Goal: Transaction & Acquisition: Subscribe to service/newsletter

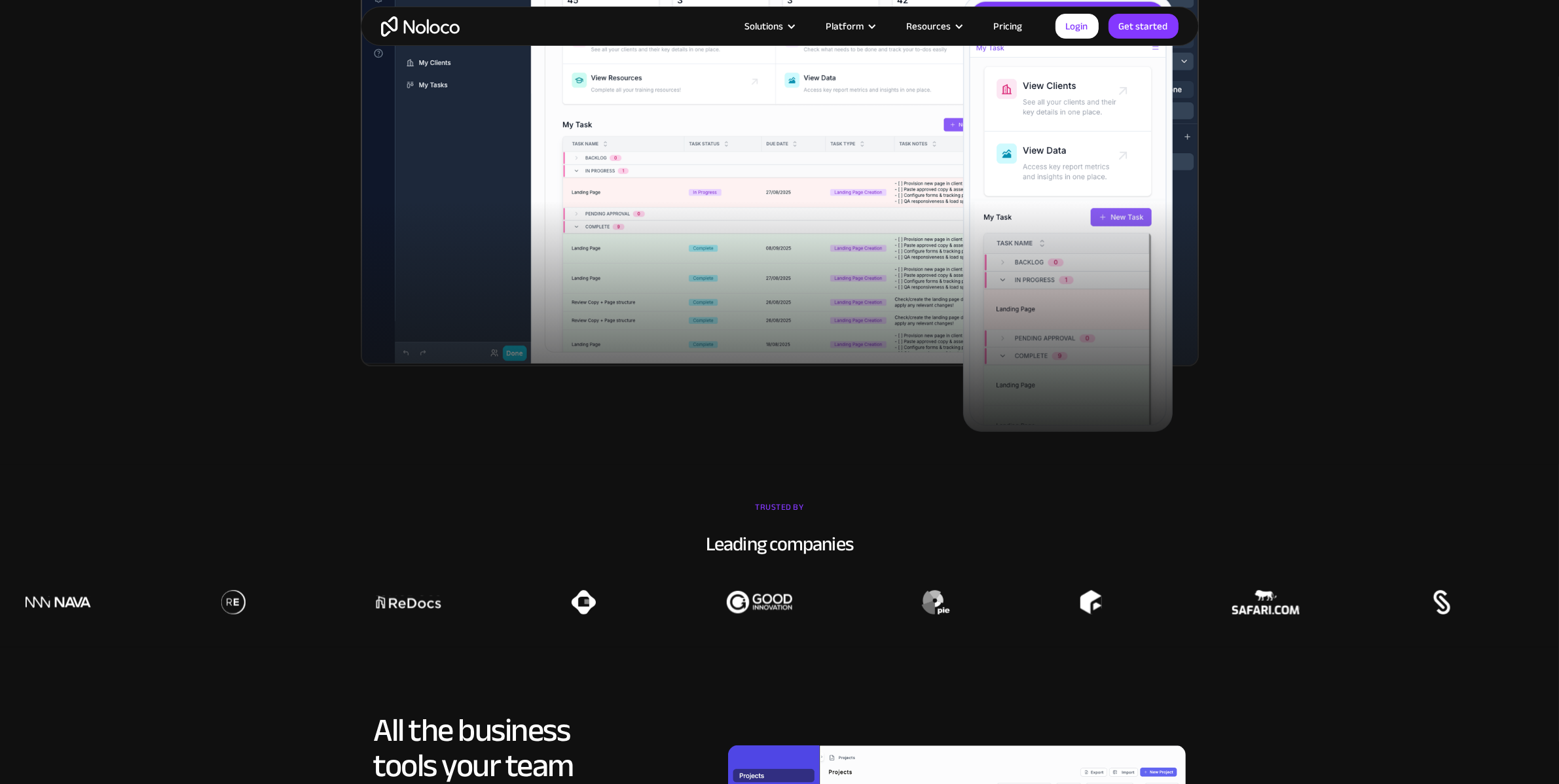
scroll to position [1080, 0]
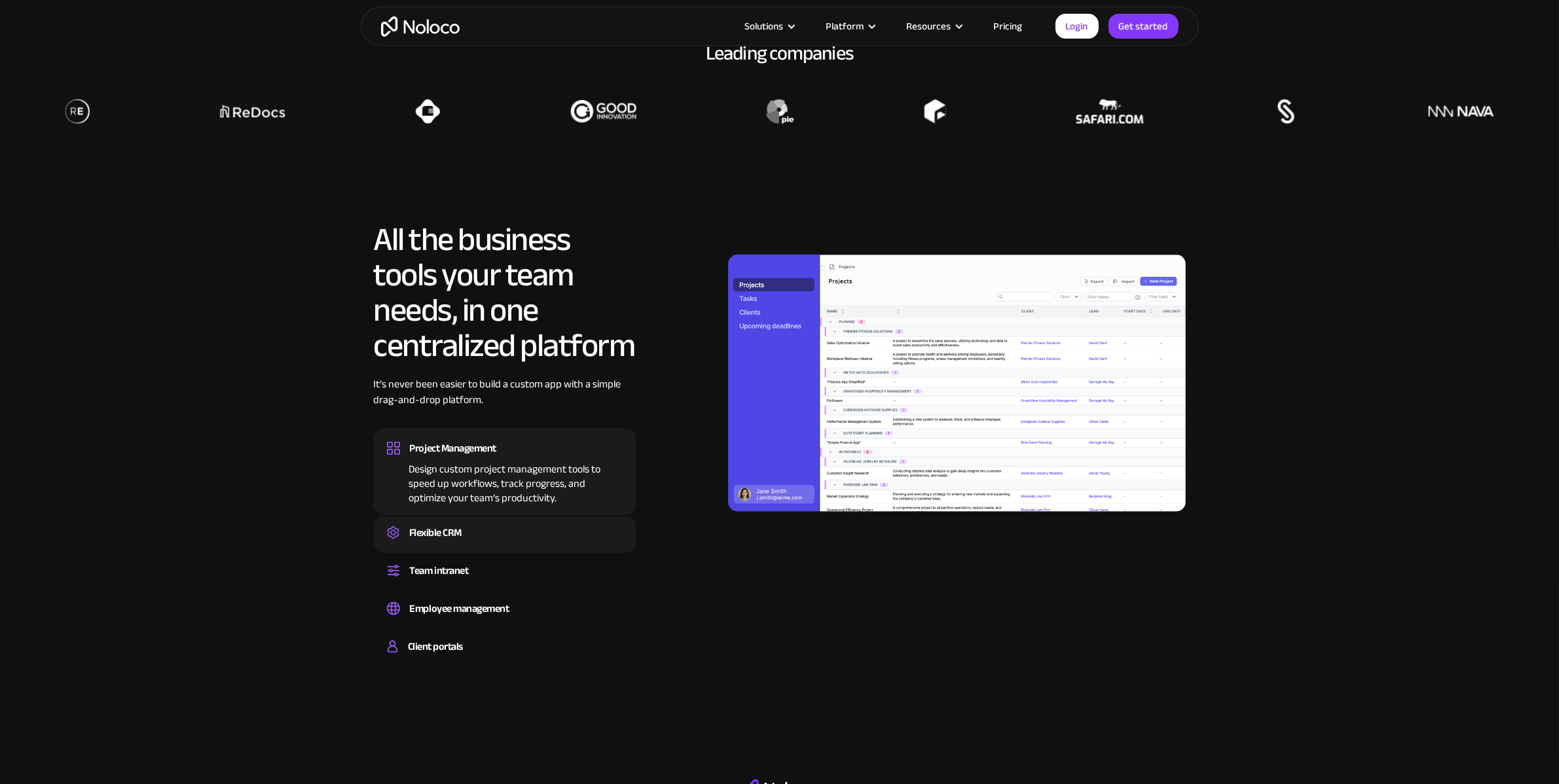
click at [416, 525] on div "Flexible CRM" at bounding box center [435, 533] width 52 height 20
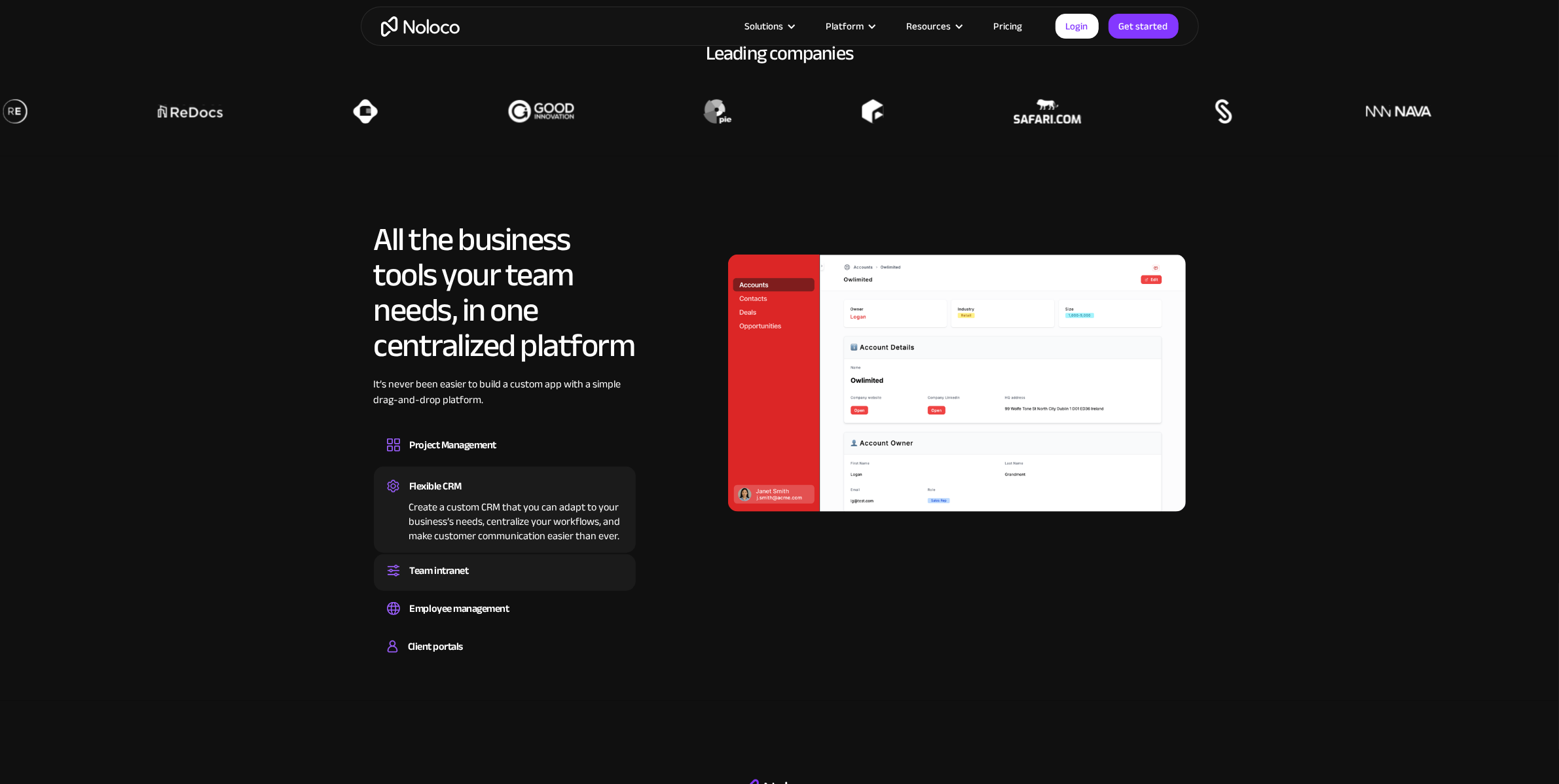
drag, startPoint x: 459, startPoint y: 573, endPoint x: 465, endPoint y: 578, distance: 7.8
click at [459, 573] on div "Team intranet" at bounding box center [439, 571] width 59 height 20
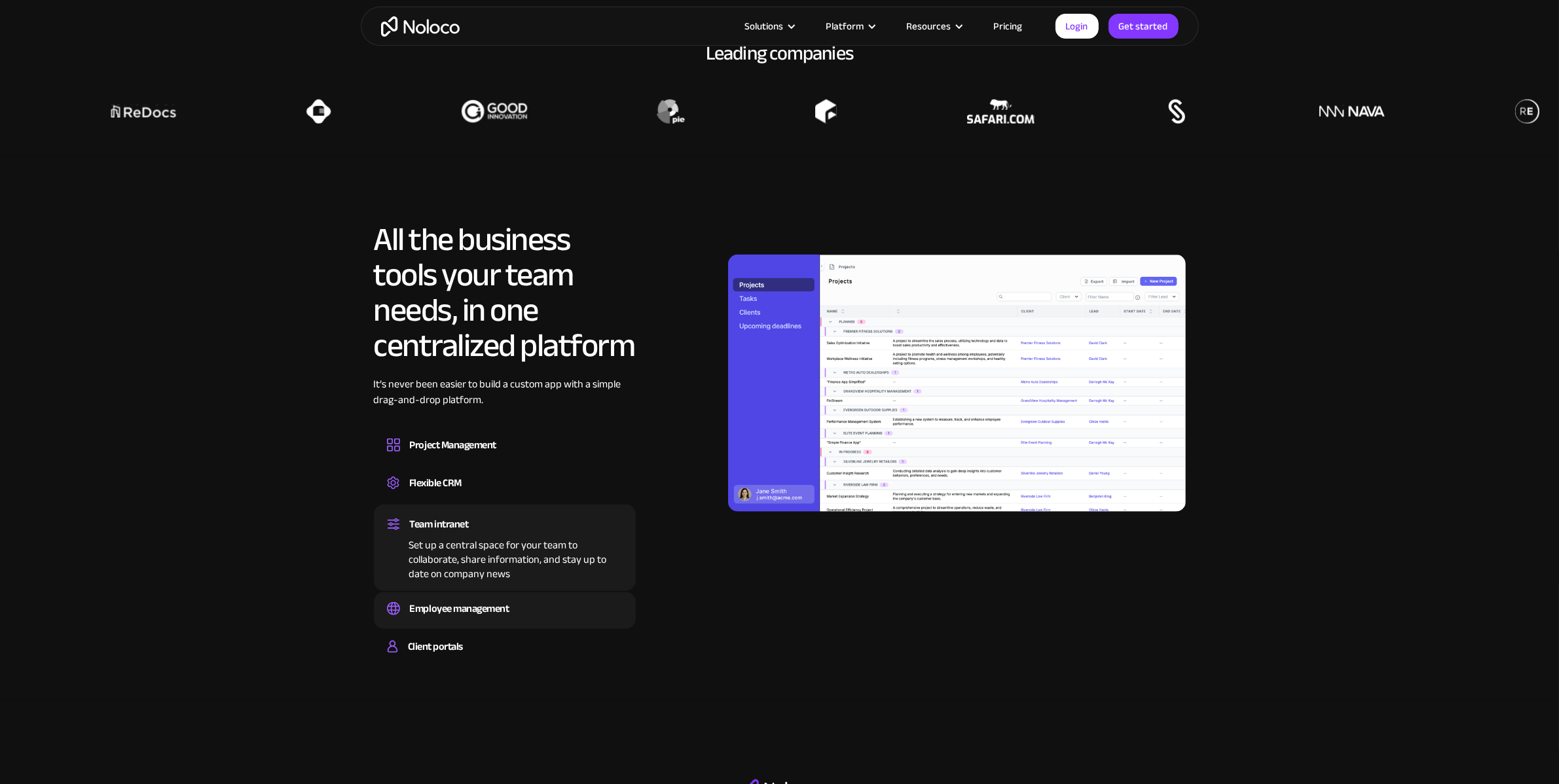
click at [477, 600] on div "Employee management" at bounding box center [459, 609] width 99 height 20
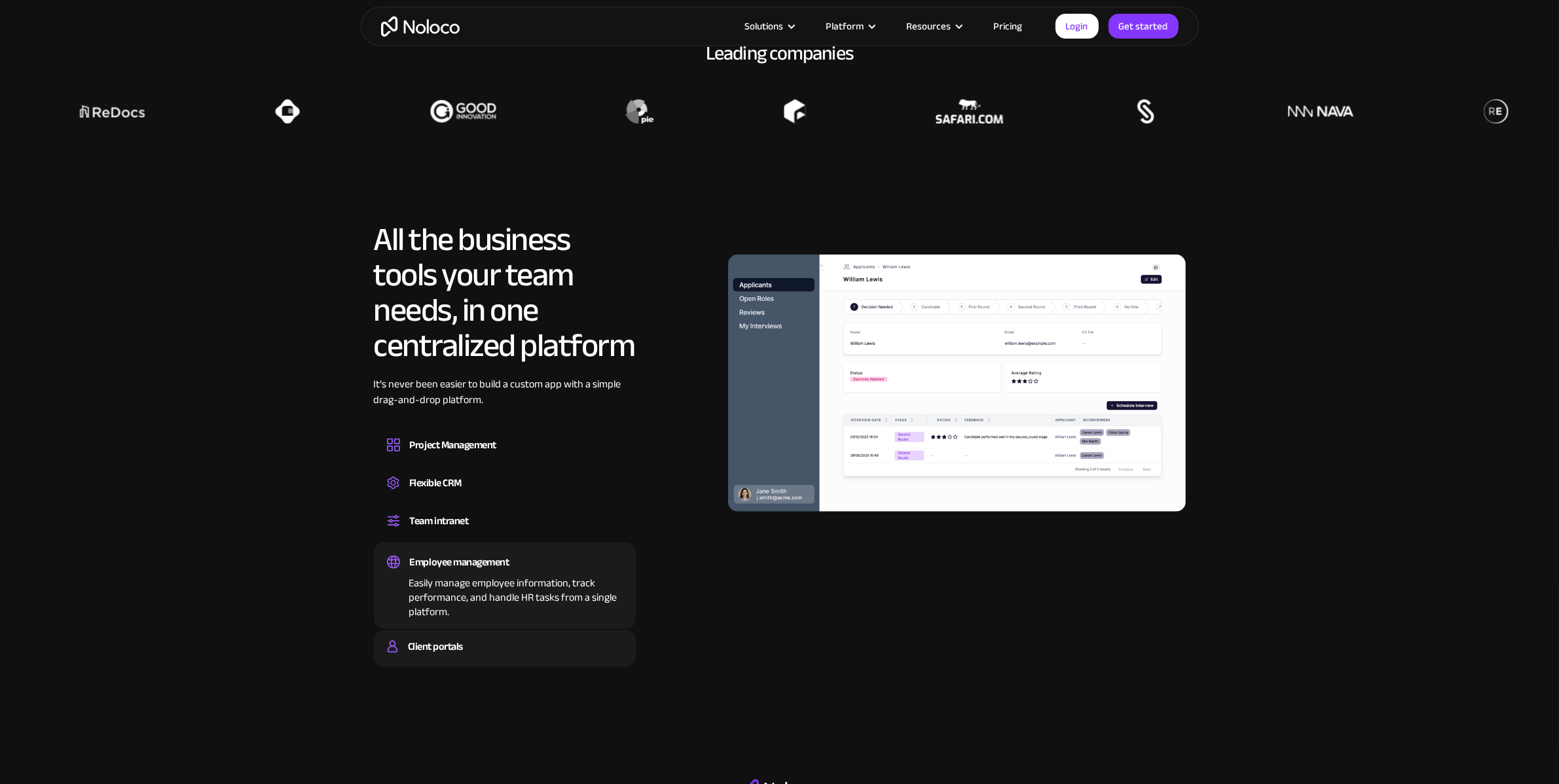
click at [479, 646] on div "Client portals" at bounding box center [505, 647] width 236 height 20
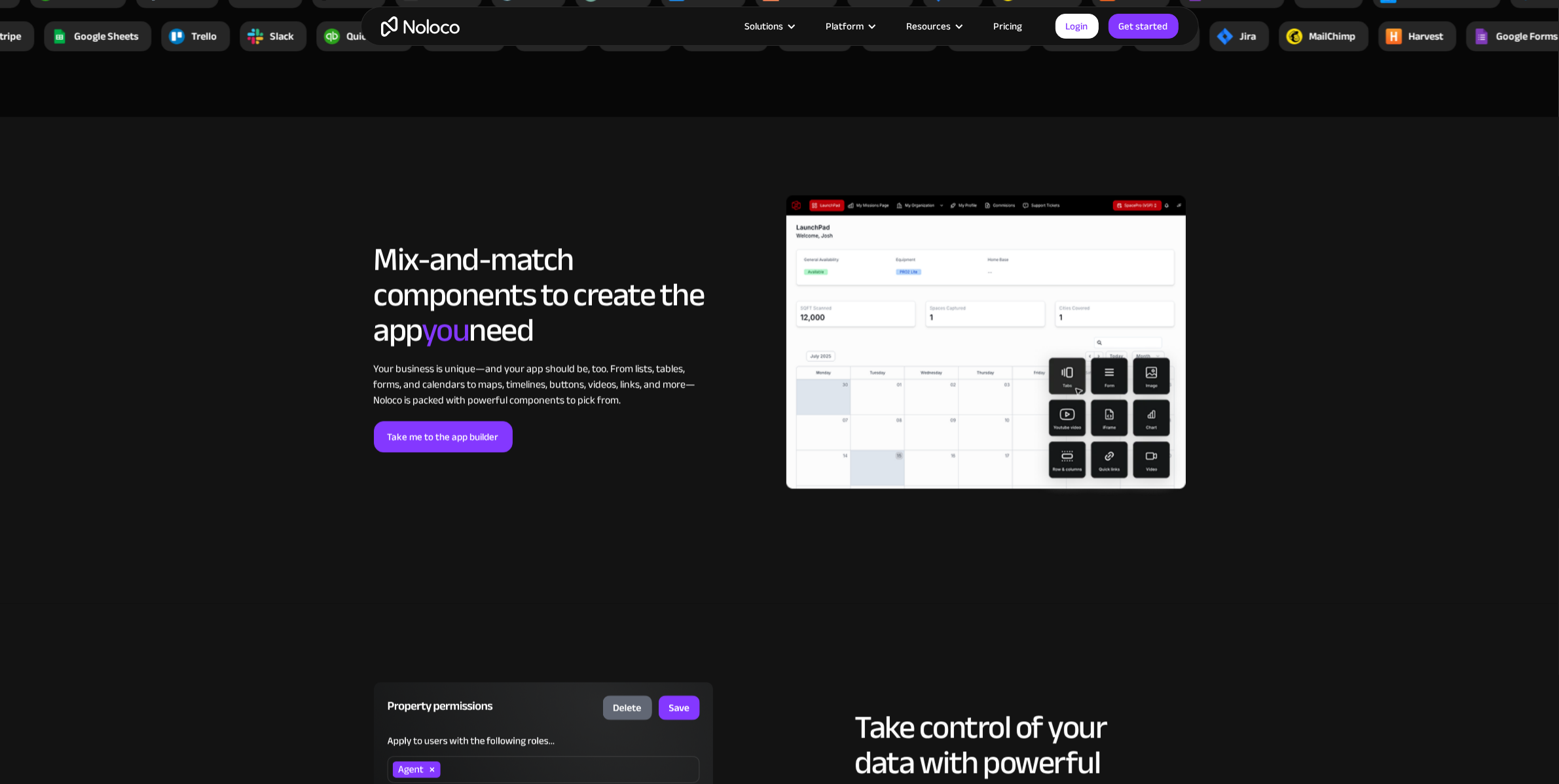
scroll to position [2553, 0]
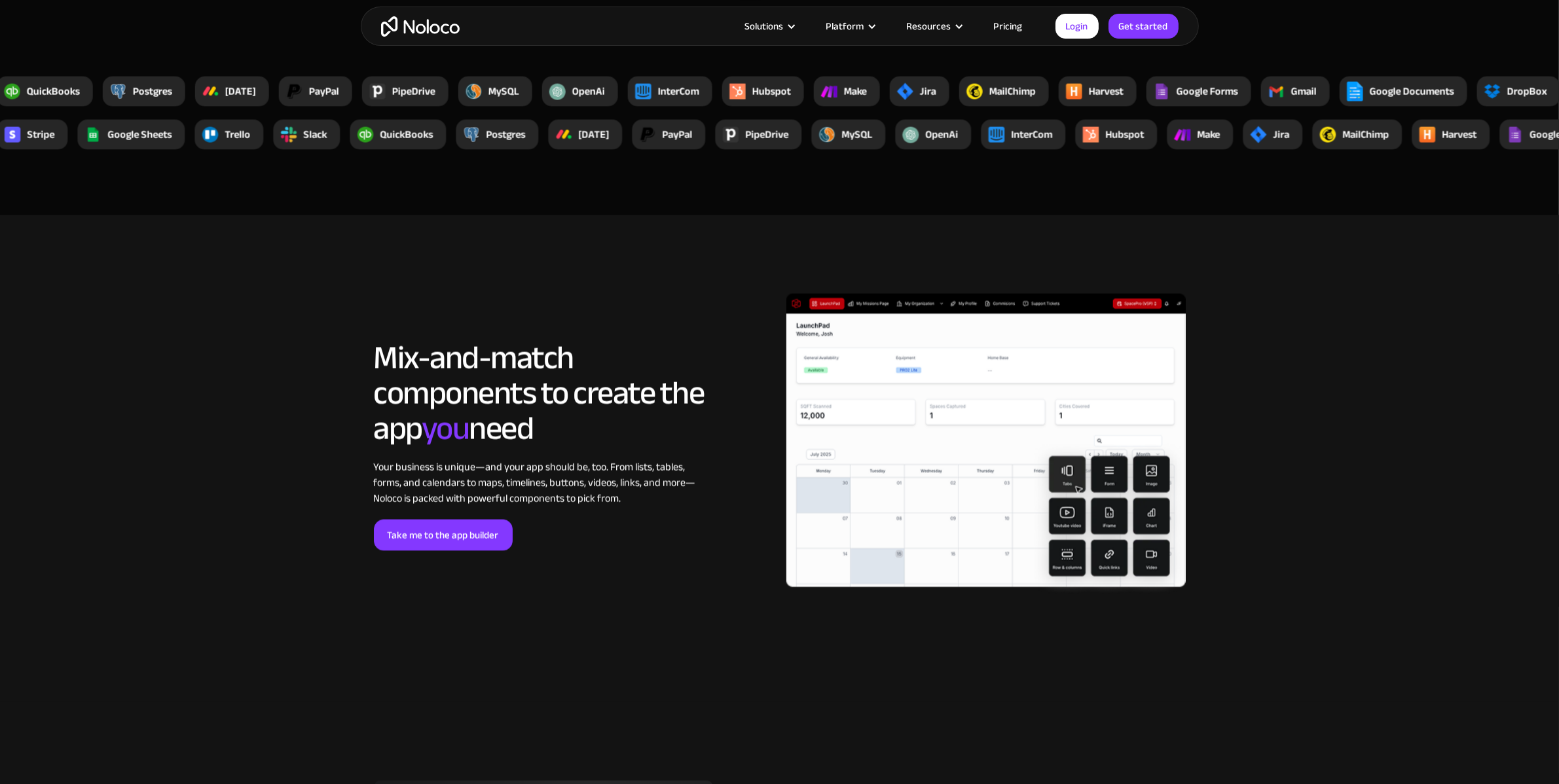
click at [1025, 22] on link "Pricing" at bounding box center [1008, 27] width 62 height 17
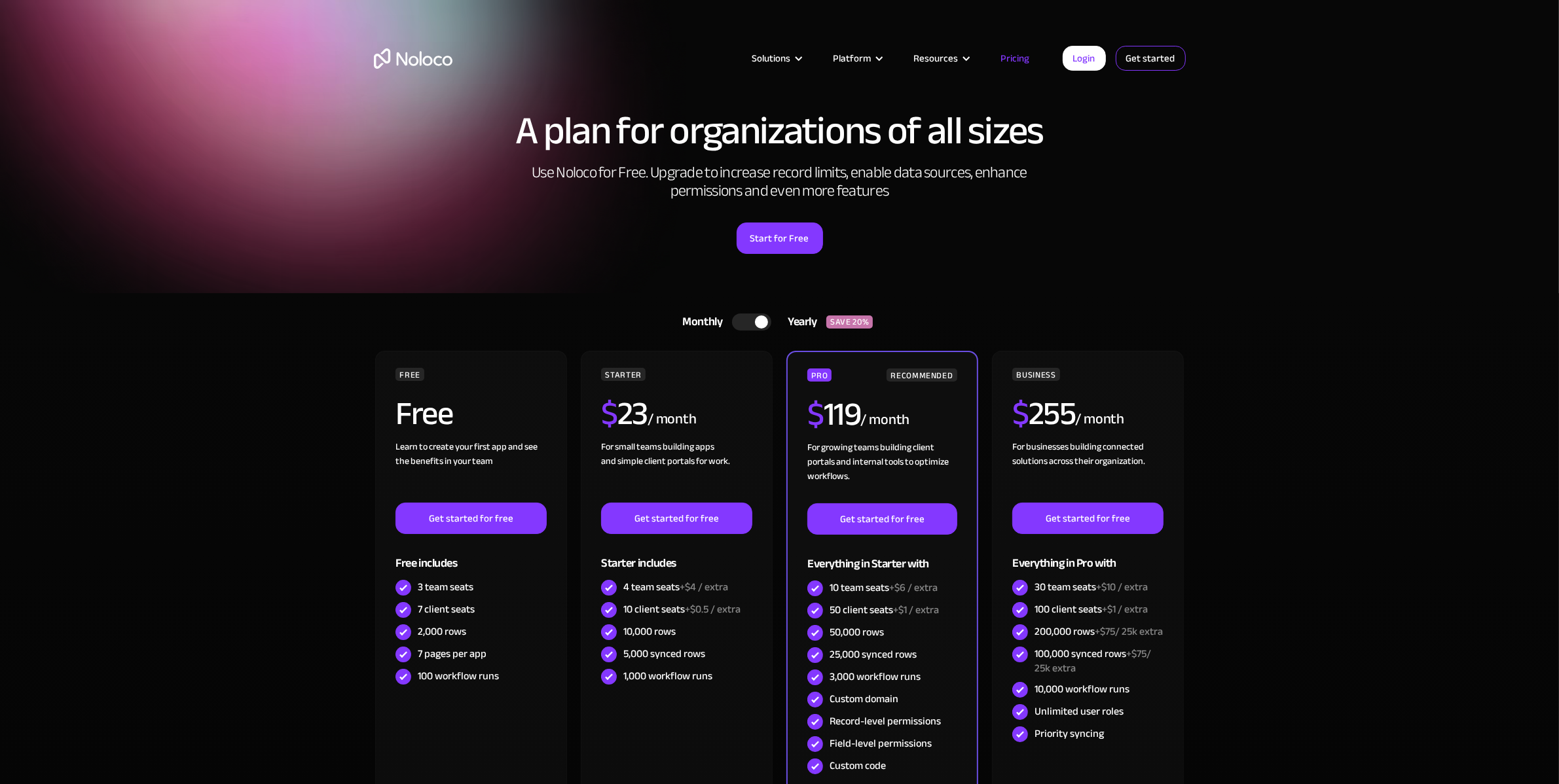
click at [1127, 56] on link "Get started" at bounding box center [1151, 58] width 70 height 25
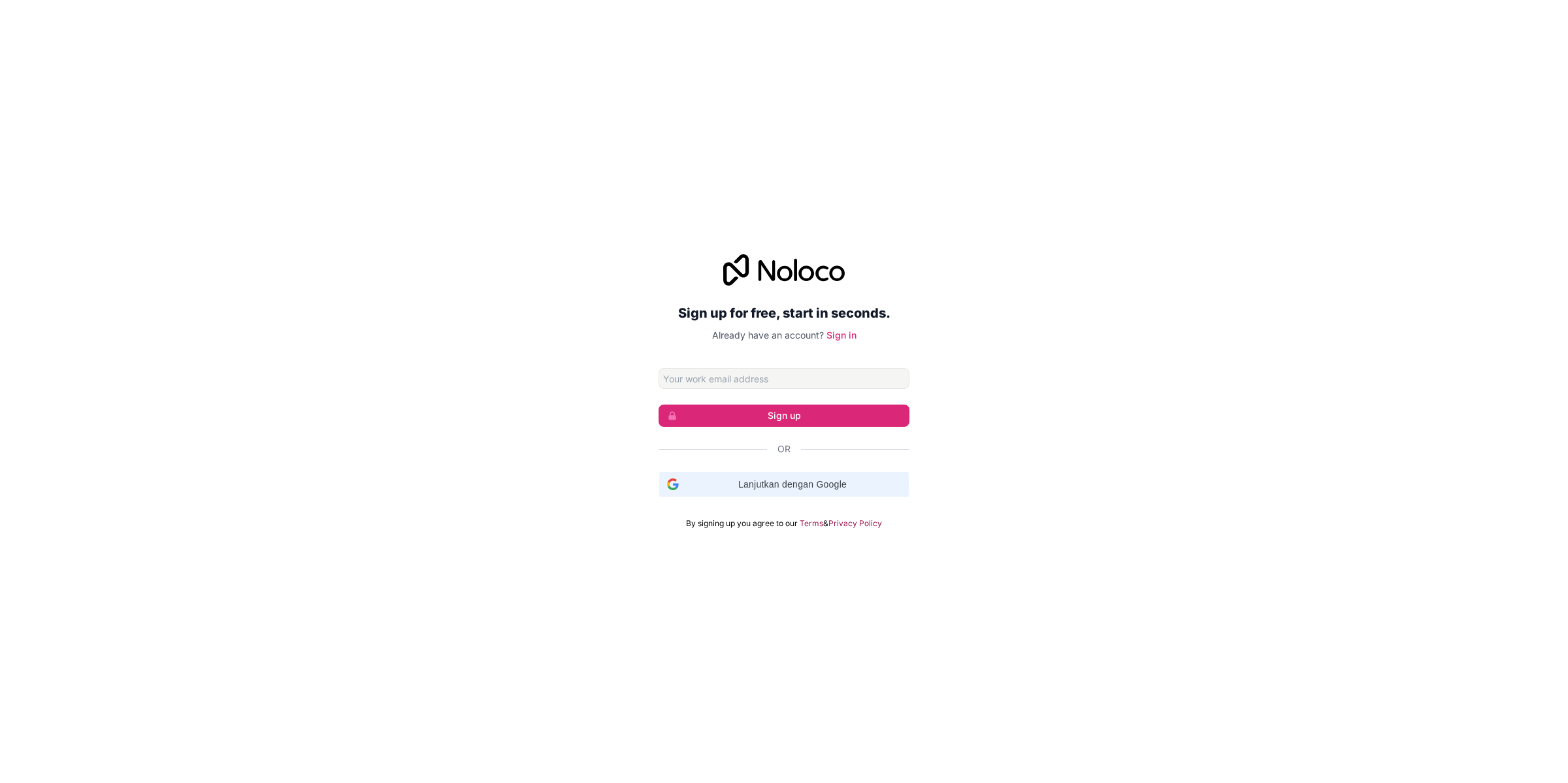
click at [827, 476] on div "Lanjutkan dengan Google Lanjutkan dengan Google. Dibuka di tab baru" at bounding box center [784, 484] width 234 height 25
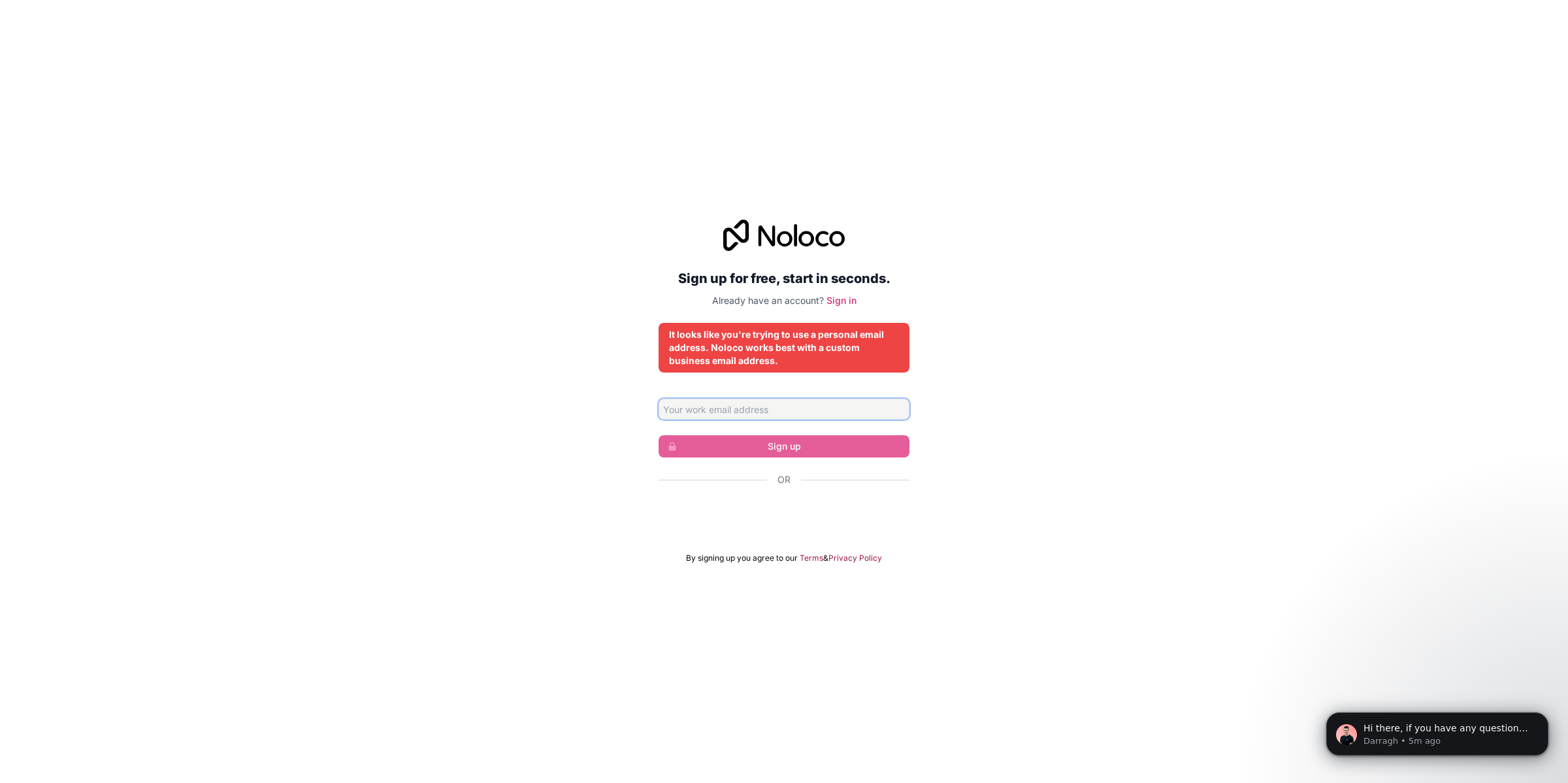
click at [810, 417] on input "Email address" at bounding box center [784, 409] width 251 height 21
click at [1133, 422] on div "Sign up for free, start in seconds. Already have an account? Sign in It looks l…" at bounding box center [784, 391] width 1568 height 381
